Goal: Transaction & Acquisition: Purchase product/service

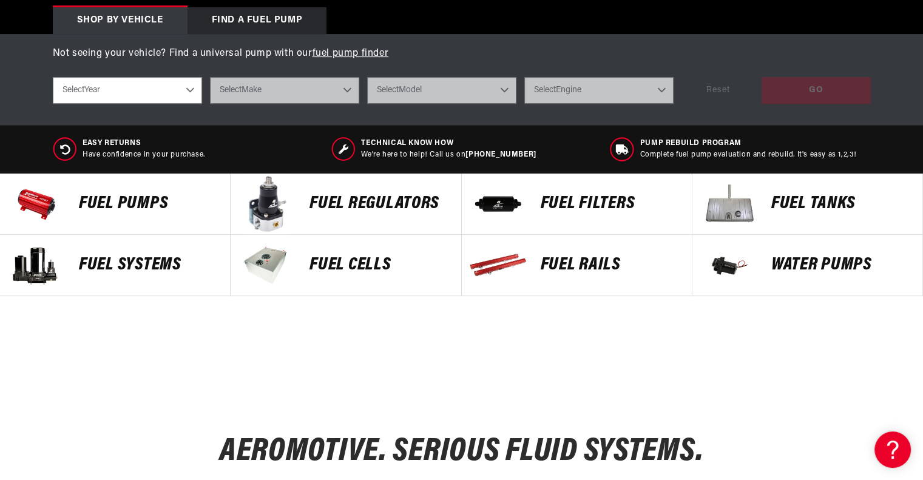
click at [311, 204] on p "FUEL REGULATORS" at bounding box center [378, 204] width 139 height 18
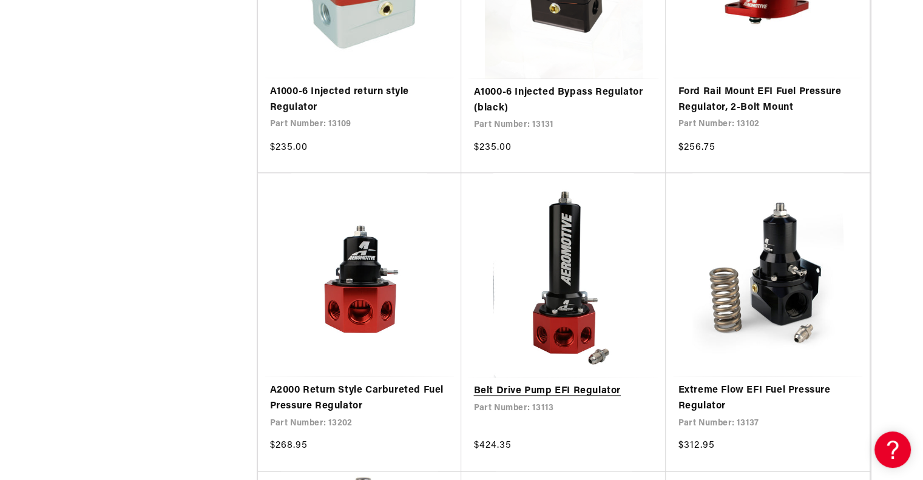
scroll to position [1395, 0]
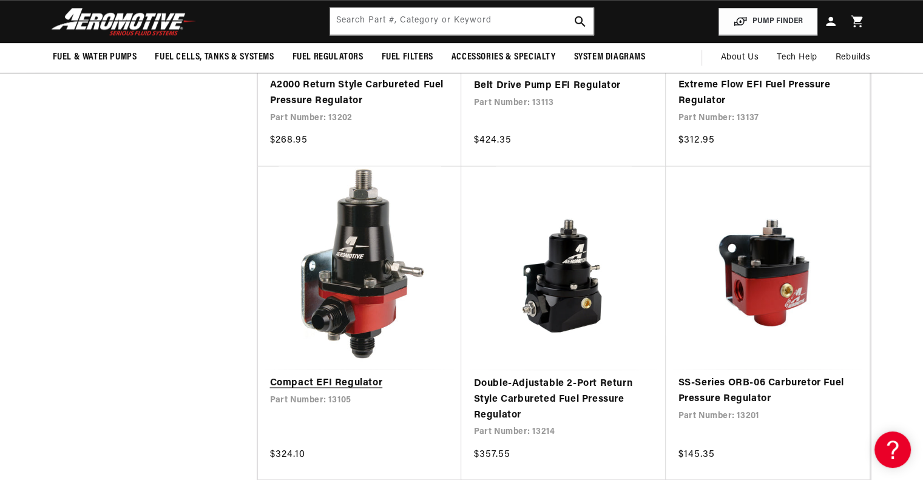
scroll to position [1334, 0]
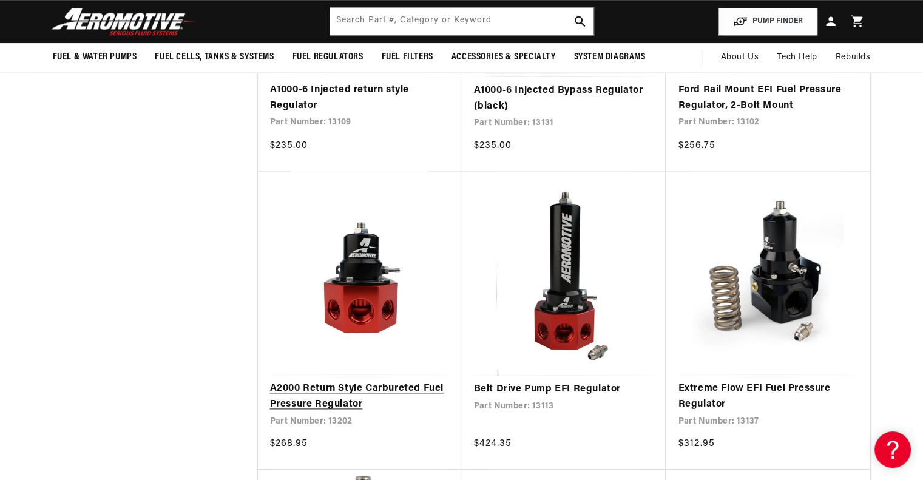
click at [358, 381] on link "A2000 Return Style Carbureted Fuel Pressure Regulator" at bounding box center [360, 396] width 180 height 31
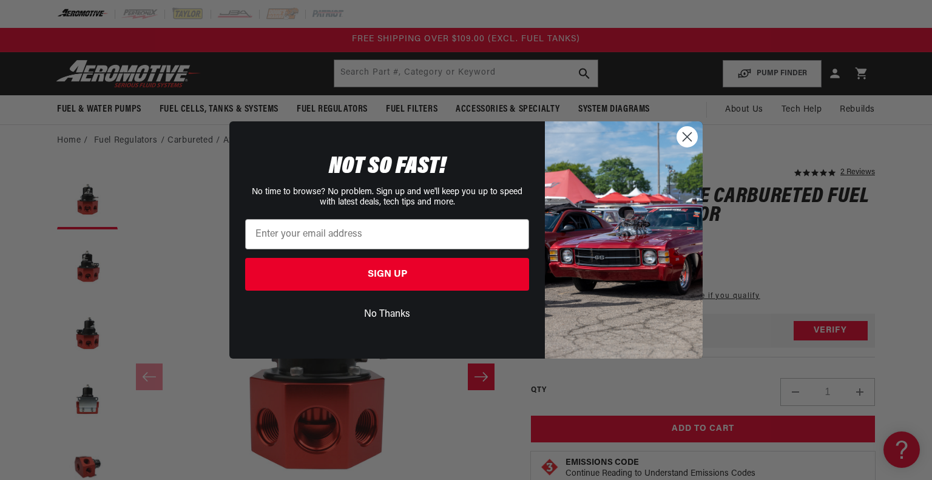
click at [689, 133] on icon "Close dialog" at bounding box center [687, 137] width 8 height 8
